Goal: Information Seeking & Learning: Learn about a topic

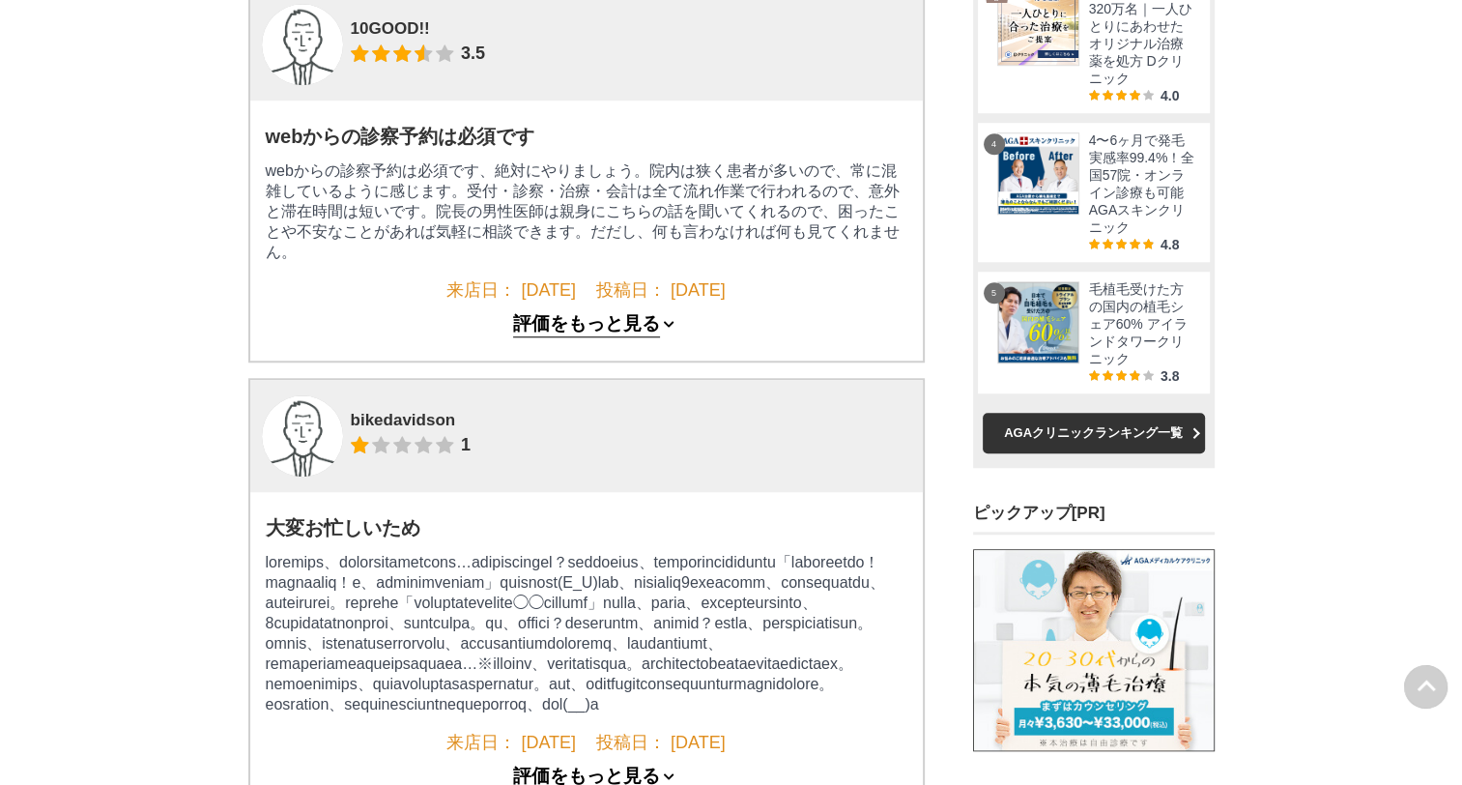
scroll to position [1739, 0]
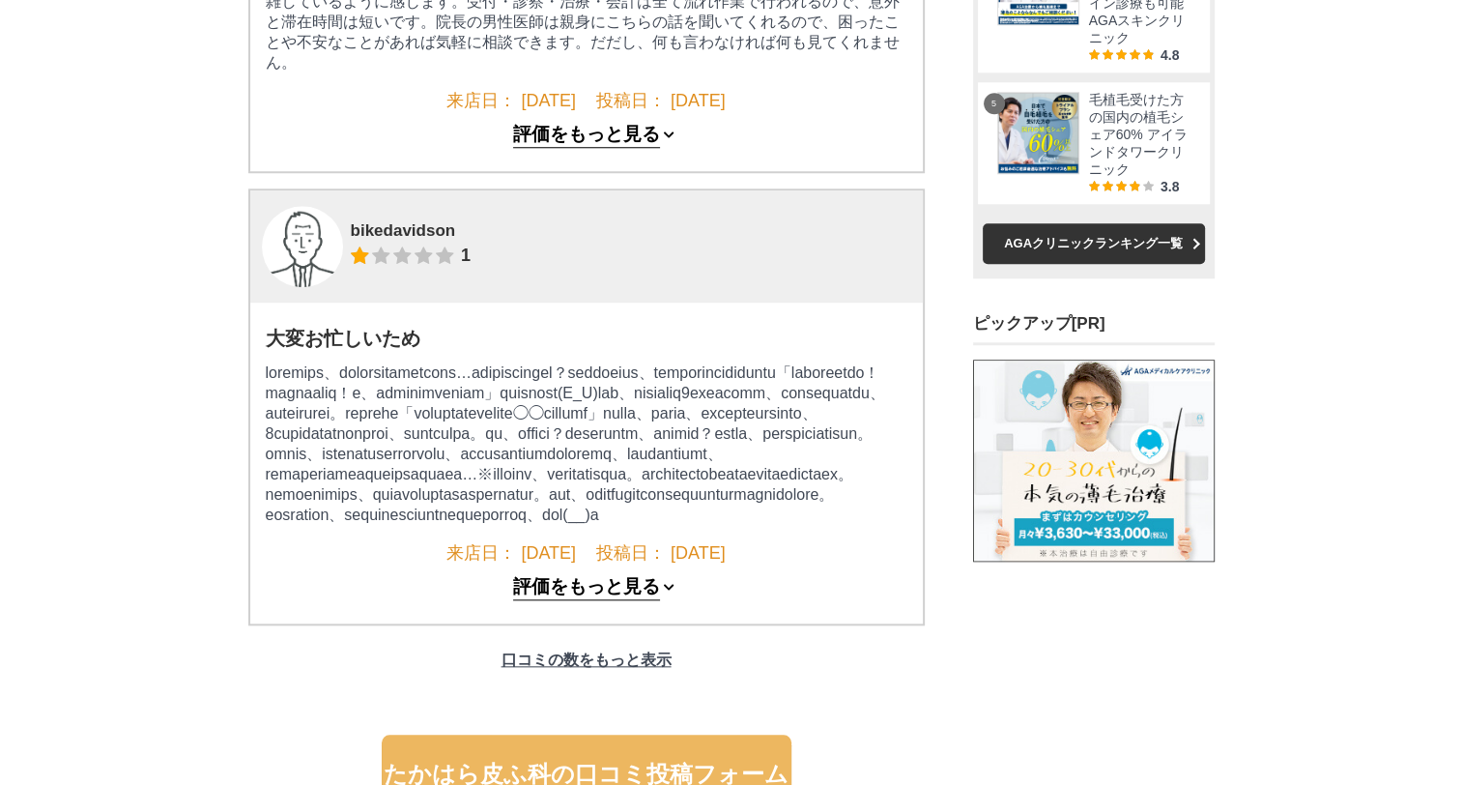
click at [216, 231] on main "[PERSON_NAME] TOP AGA治療TOP 全国のAGAクリニック [GEOGRAPHIC_DATA]の[GEOGRAPHIC_DATA][GEOG…" at bounding box center [731, 207] width 1462 height 3761
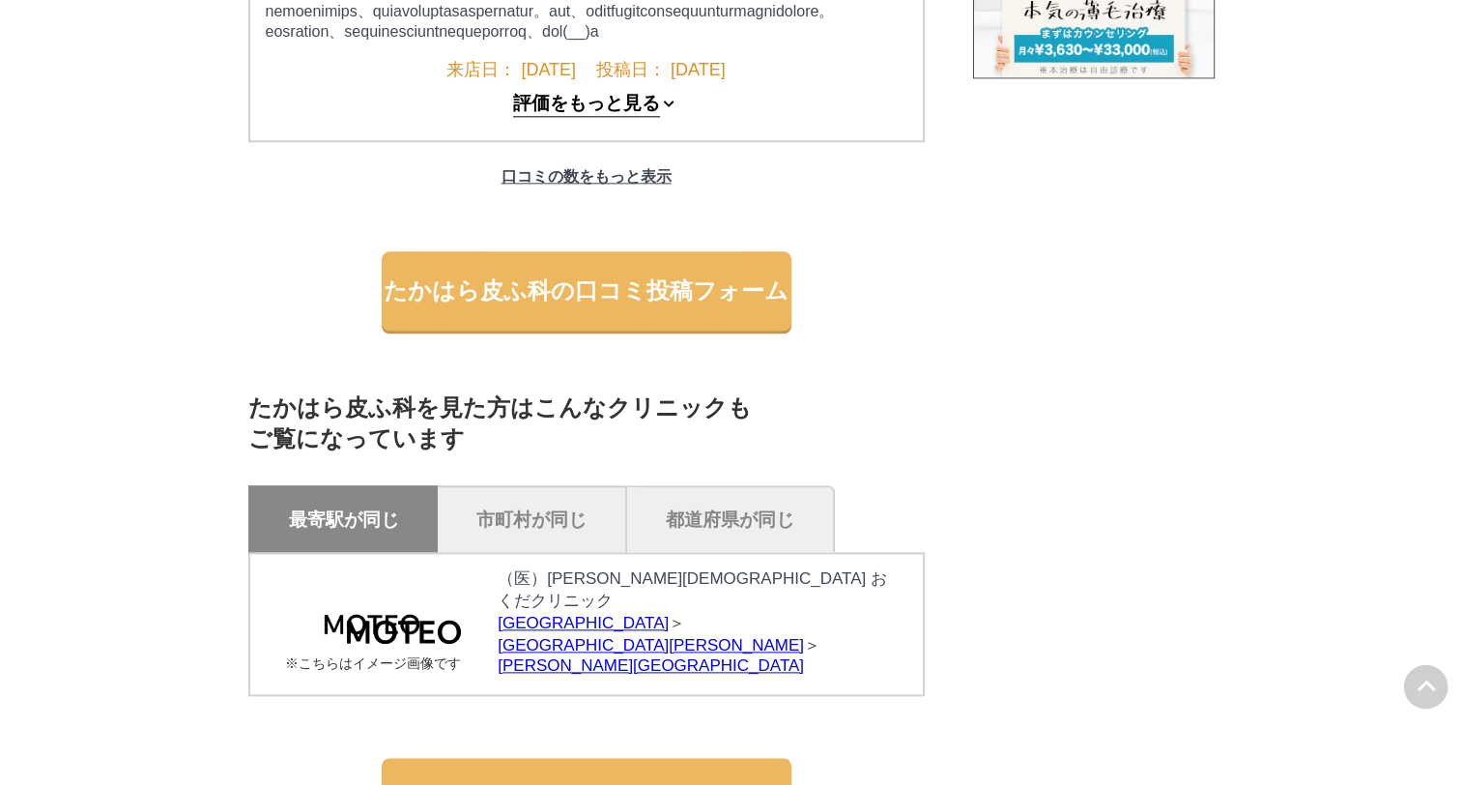
click at [553, 117] on button "評価をもっと見る" at bounding box center [586, 105] width 147 height 24
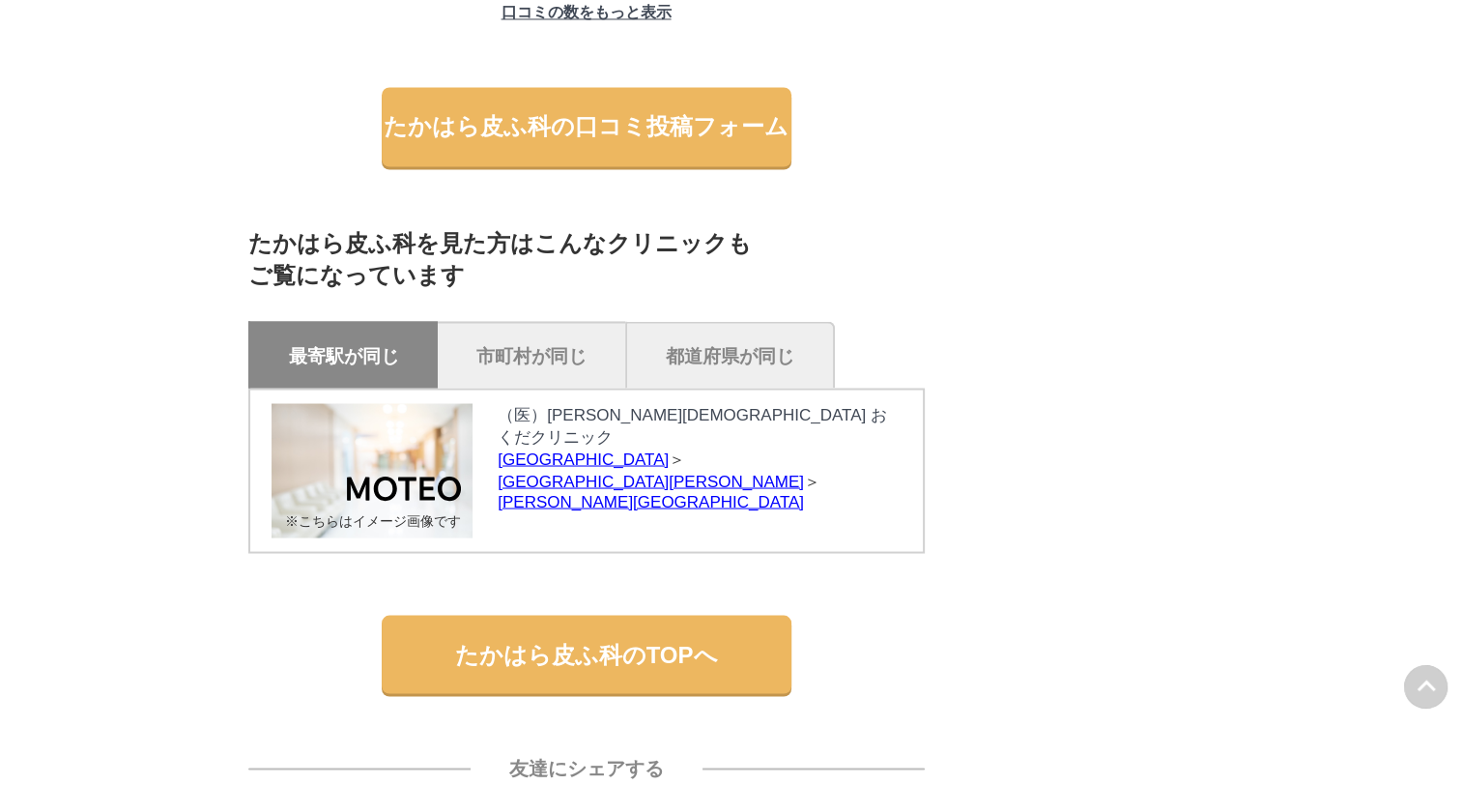
scroll to position [3382, 0]
click at [639, 32] on p "口コミの数をもっと表示" at bounding box center [586, 12] width 189 height 40
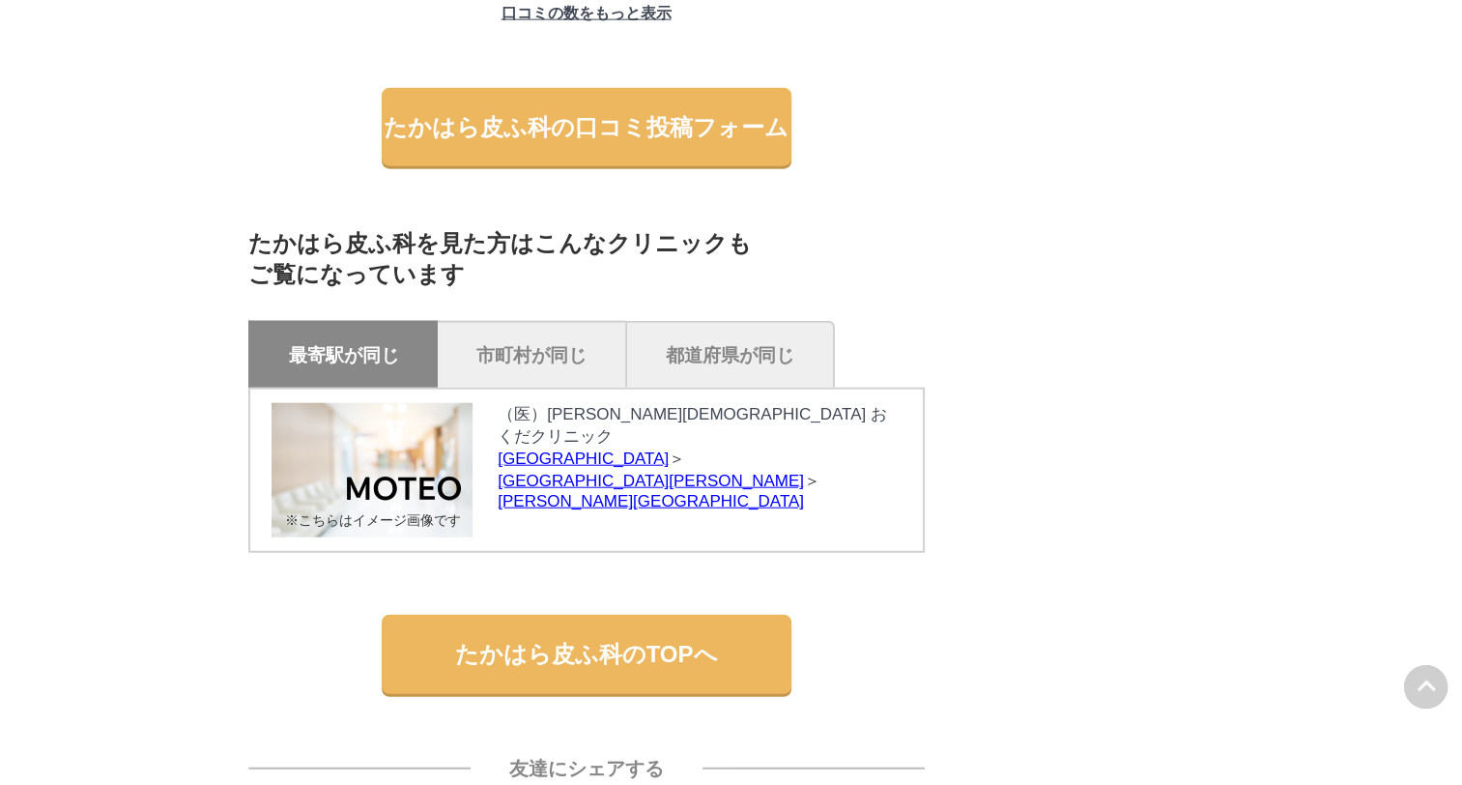
scroll to position [4638, 0]
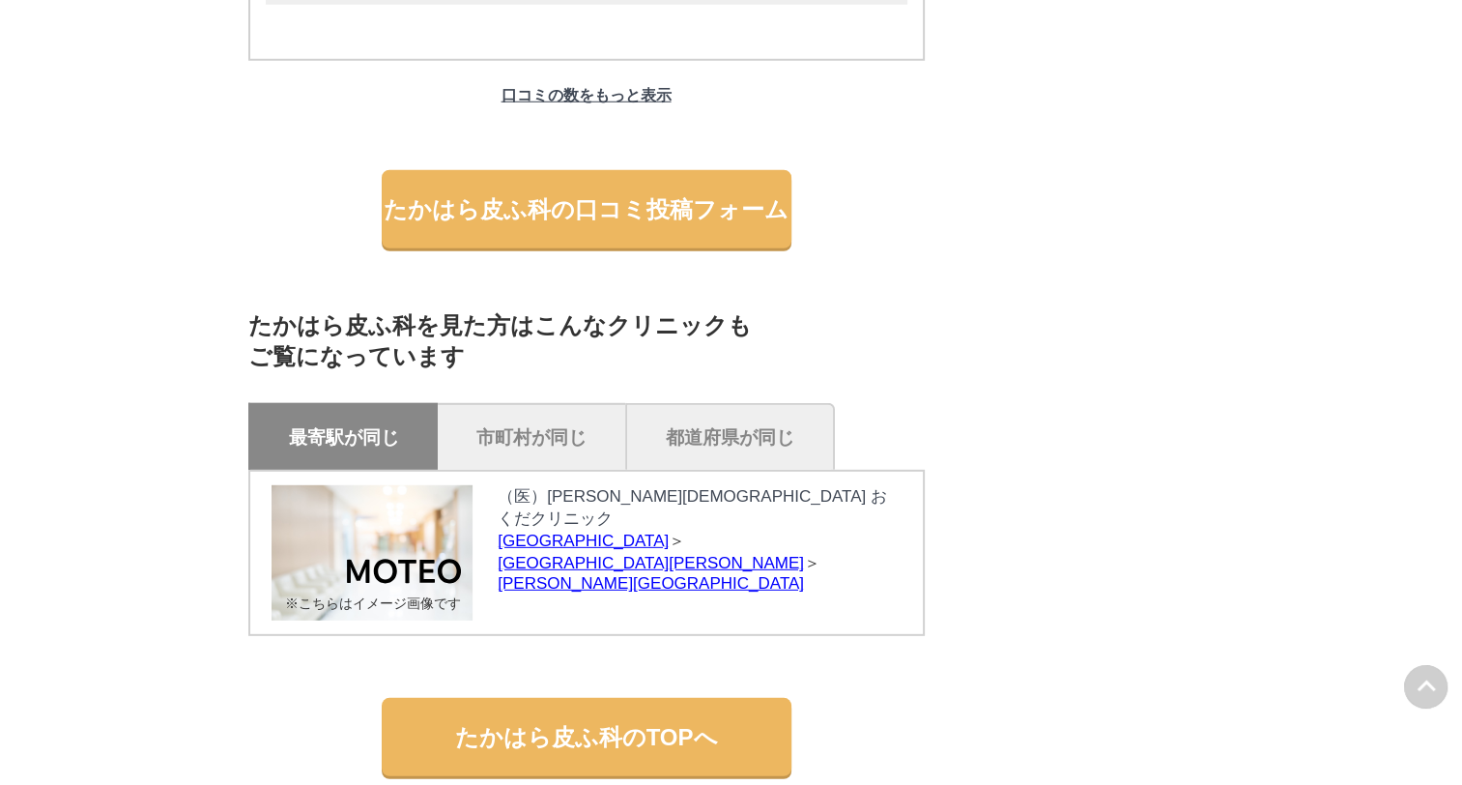
scroll to position [5701, 0]
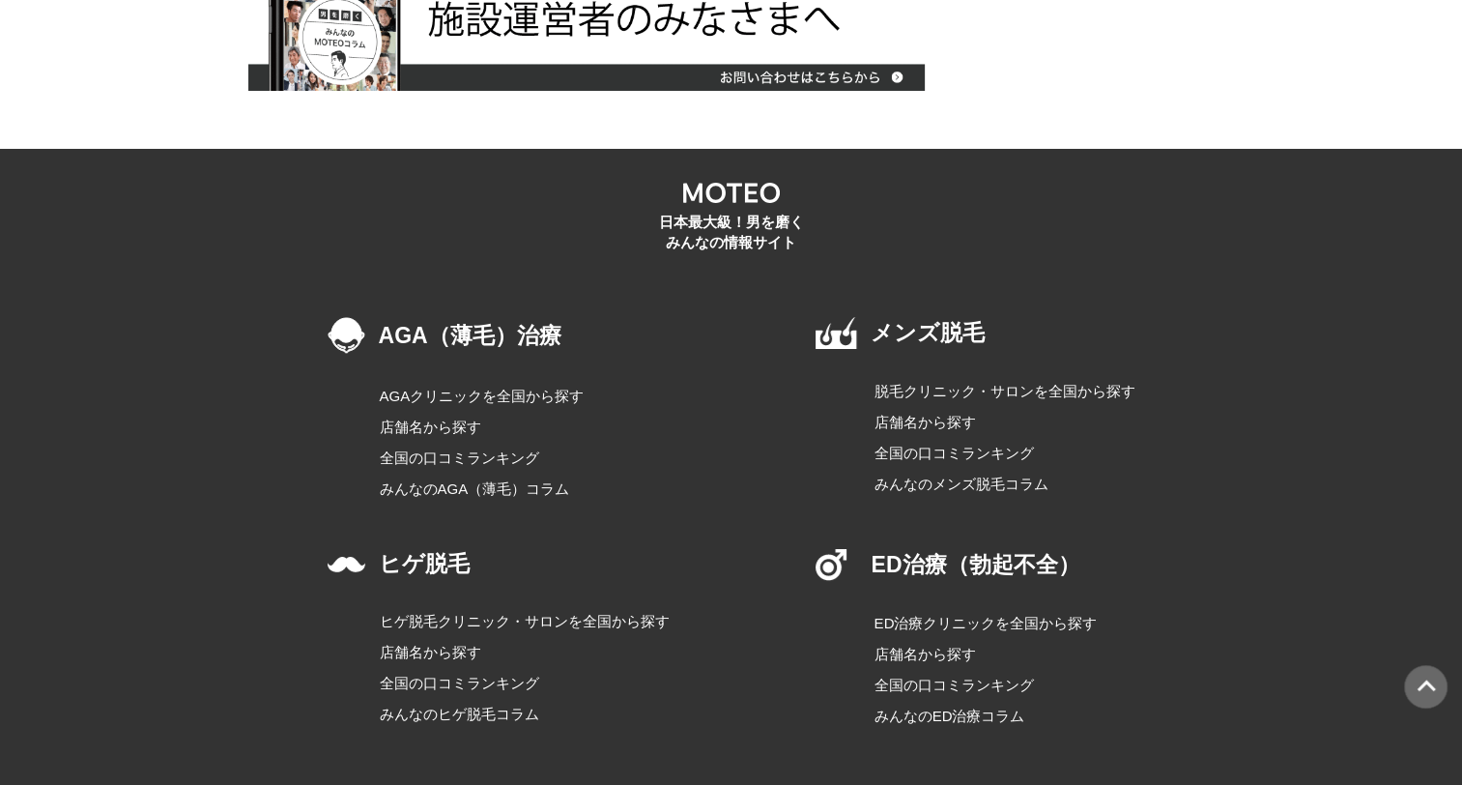
scroll to position [0, 0]
